Goal: Book appointment/travel/reservation

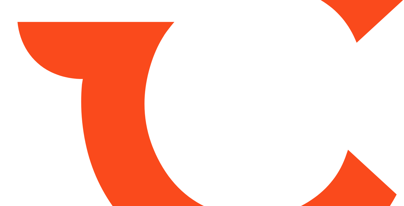
type input "*******"
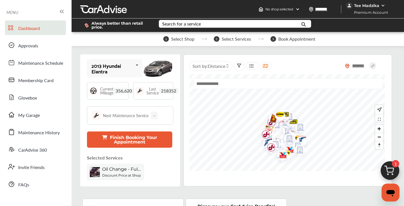
click at [390, 173] on img at bounding box center [389, 172] width 27 height 27
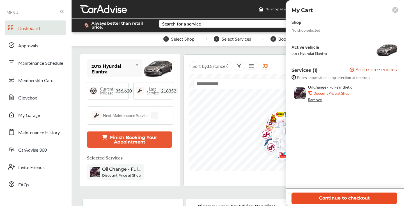
click at [315, 199] on button "Continue to checkout" at bounding box center [343, 198] width 105 height 11
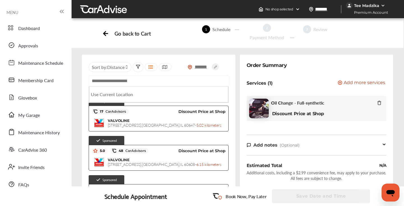
click at [122, 83] on input "text" at bounding box center [159, 80] width 140 height 11
paste input "**********"
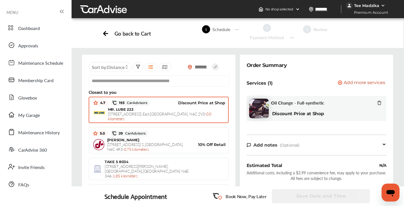
type input "**********"
click at [146, 111] on div "MR. LUBE [STREET_ADDRESS] East , [GEOGRAPHIC_DATA] , N6C 2V3 - 0.0 kilometers" at bounding box center [166, 114] width 117 height 14
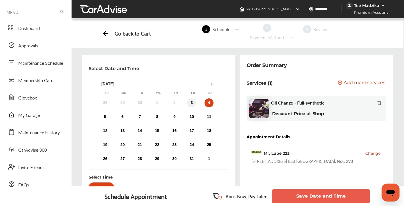
click at [187, 103] on div "3" at bounding box center [191, 102] width 9 height 9
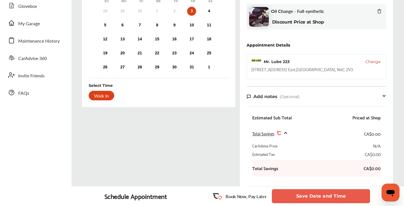
scroll to position [100, 0]
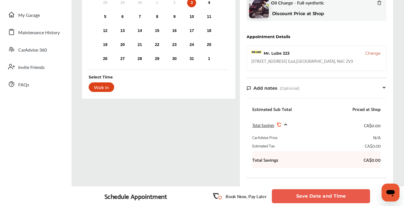
click at [324, 196] on button "Save Date and Time" at bounding box center [321, 196] width 98 height 14
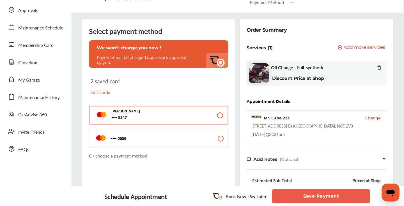
scroll to position [33, 0]
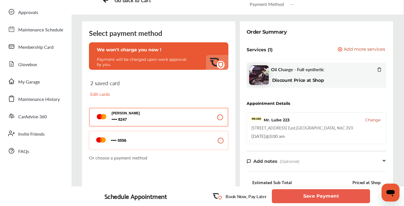
click at [159, 138] on button "0556 0556" at bounding box center [158, 140] width 139 height 19
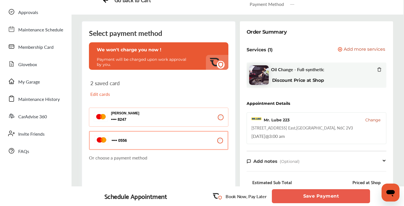
click at [164, 117] on span "8247 8247" at bounding box center [139, 119] width 56 height 5
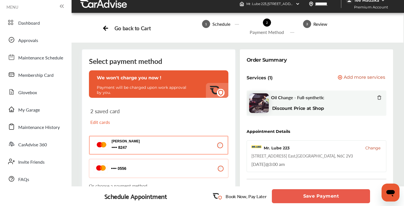
scroll to position [0, 0]
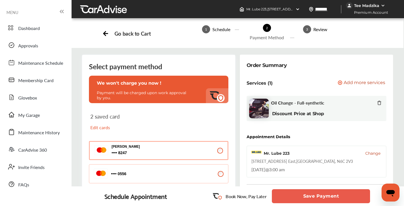
click at [323, 196] on button "Save Payment" at bounding box center [321, 196] width 98 height 14
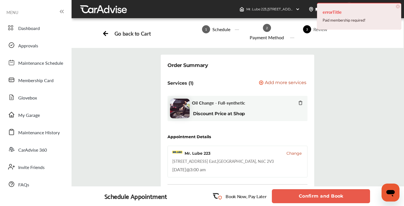
click at [398, 7] on span "×" at bounding box center [397, 6] width 4 height 4
